Goal: Information Seeking & Learning: Learn about a topic

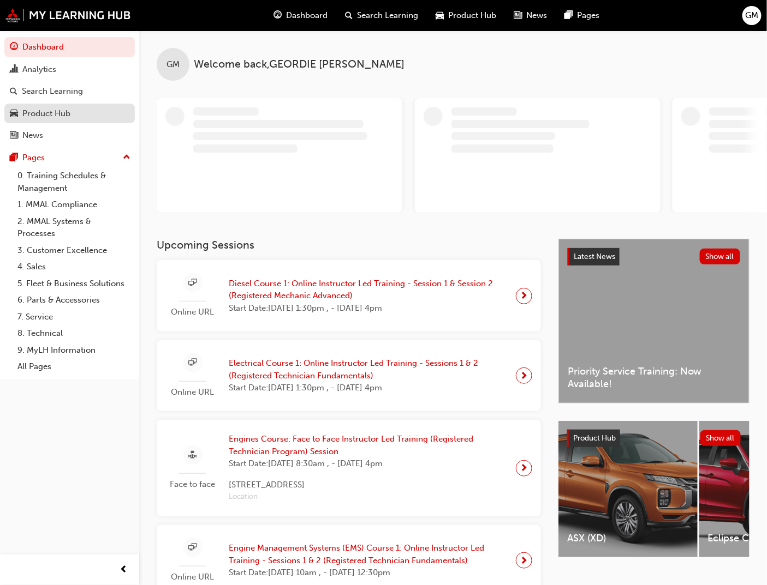
click at [64, 117] on div "Product Hub" at bounding box center [46, 113] width 48 height 13
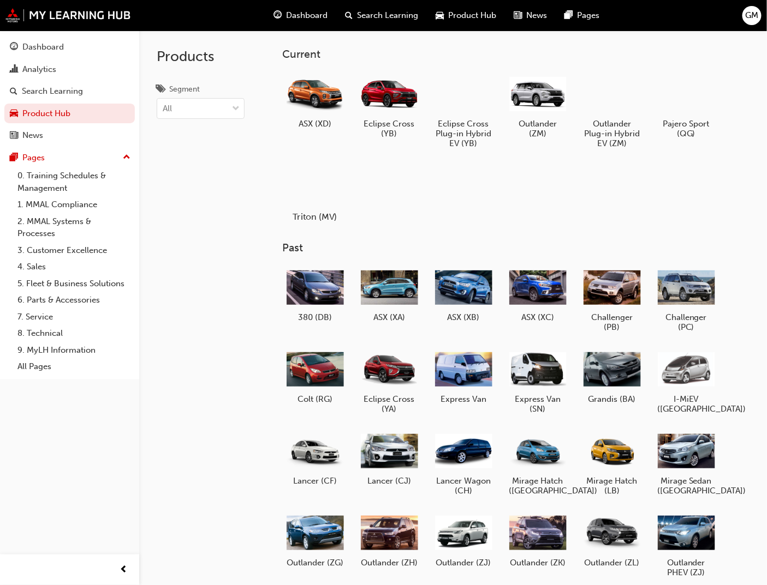
click at [314, 218] on h5 "Triton (MV)" at bounding box center [314, 217] width 61 height 10
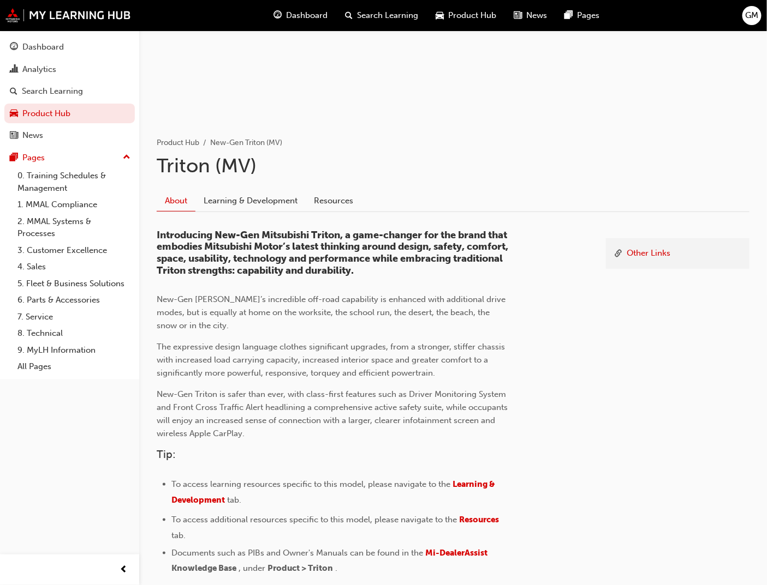
scroll to position [121, 0]
click at [341, 201] on link "Resources" at bounding box center [334, 200] width 56 height 21
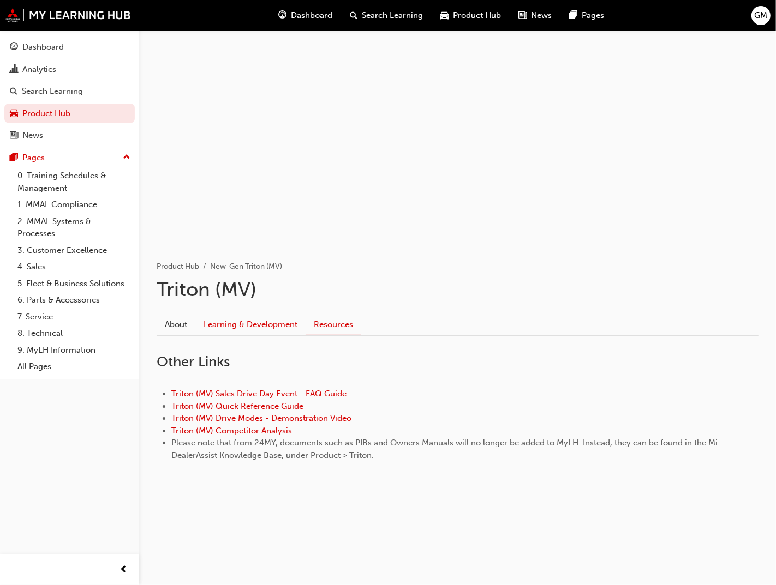
click at [268, 325] on link "Learning & Development" at bounding box center [250, 324] width 110 height 21
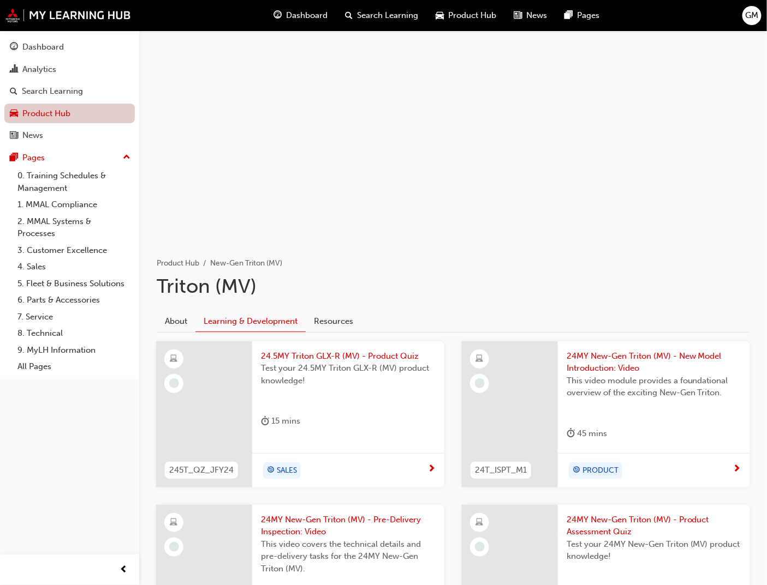
click at [46, 111] on link "Product Hub" at bounding box center [69, 114] width 130 height 20
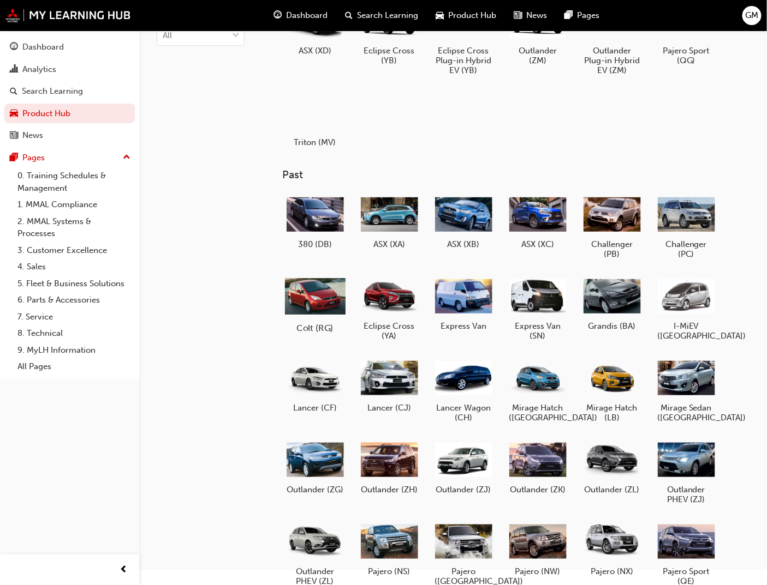
scroll to position [212, 0]
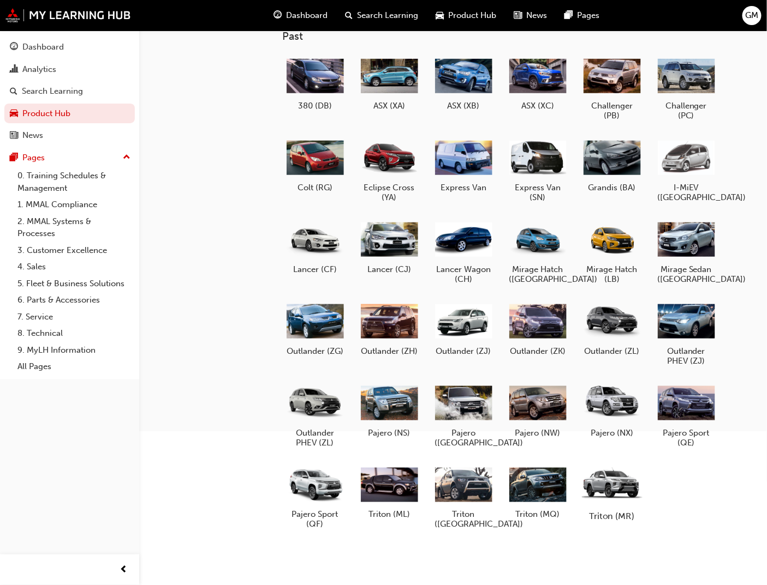
click at [594, 478] on div at bounding box center [611, 484] width 61 height 43
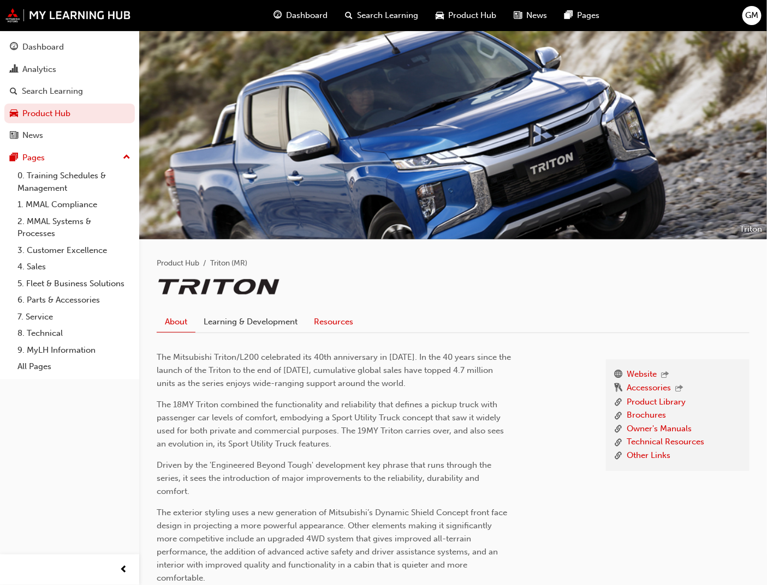
click at [337, 320] on link "Resources" at bounding box center [334, 322] width 56 height 21
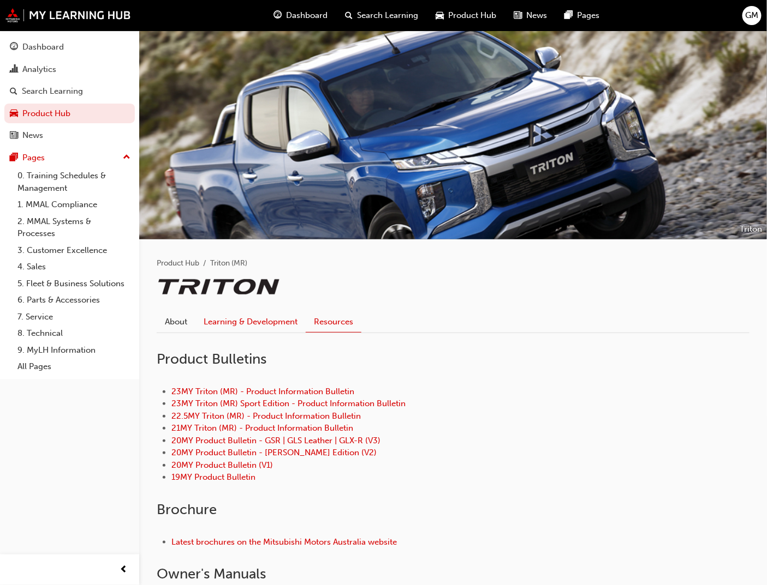
click at [264, 319] on link "Learning & Development" at bounding box center [250, 322] width 110 height 21
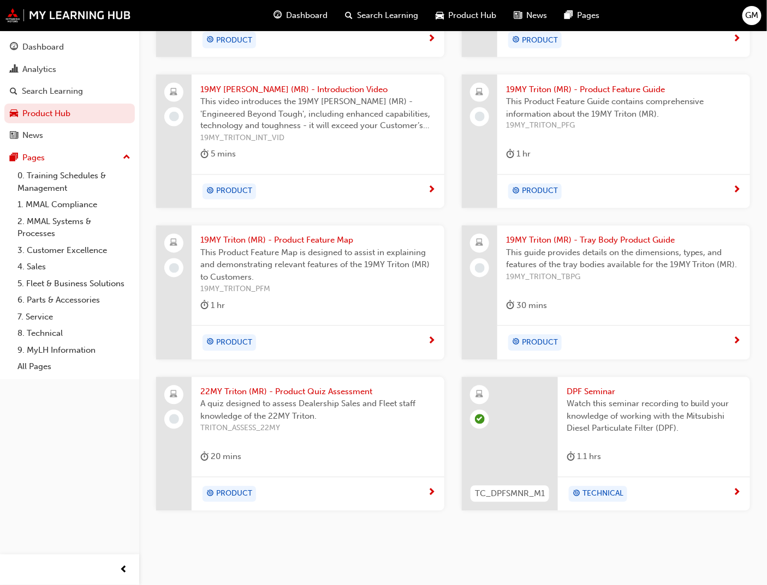
scroll to position [577, 0]
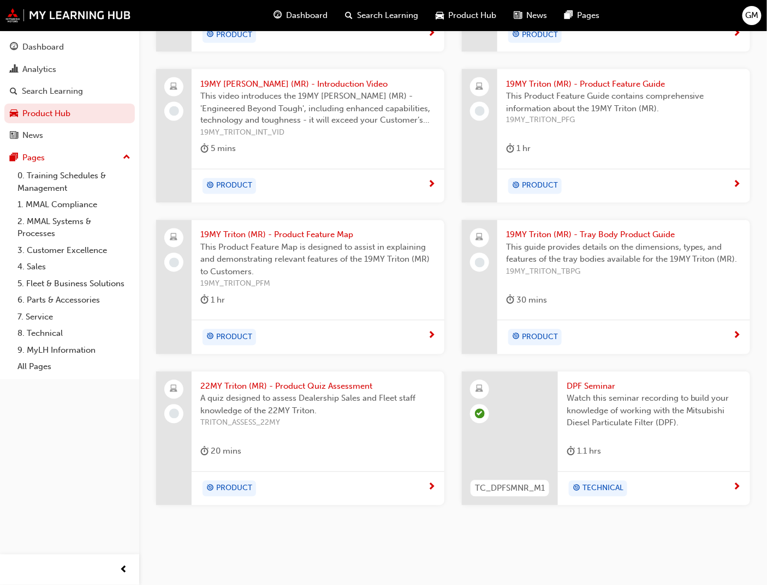
click at [585, 390] on span "DPF Seminar" at bounding box center [653, 387] width 175 height 13
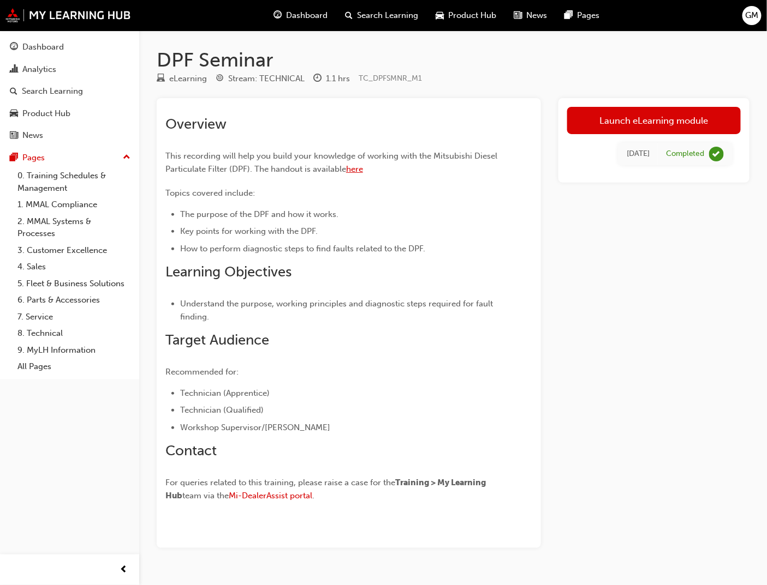
click at [351, 170] on span "here" at bounding box center [354, 169] width 17 height 10
